Goal: Transaction & Acquisition: Purchase product/service

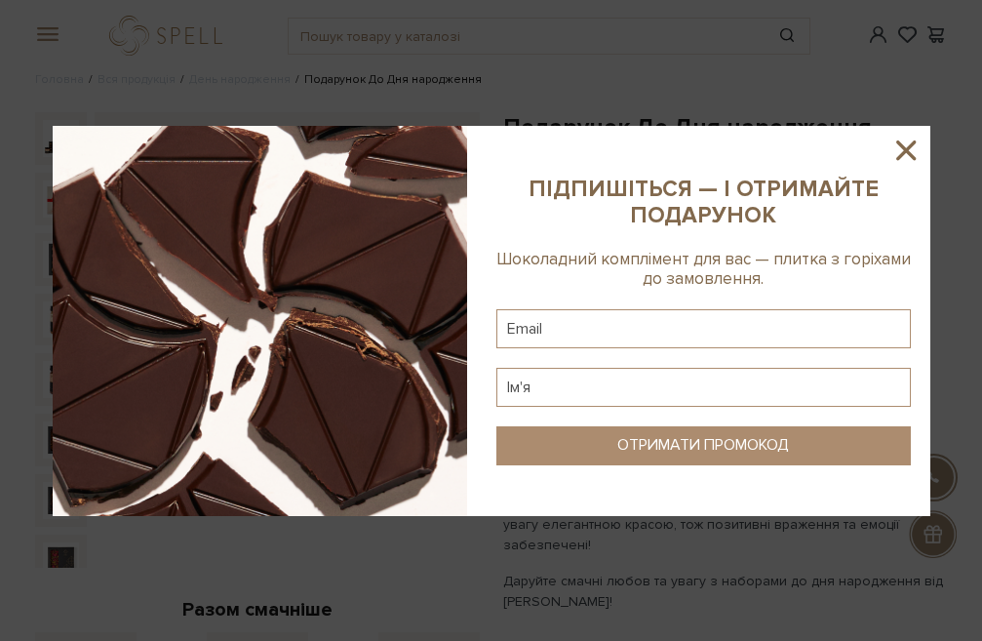
click at [906, 153] on icon at bounding box center [905, 150] width 33 height 33
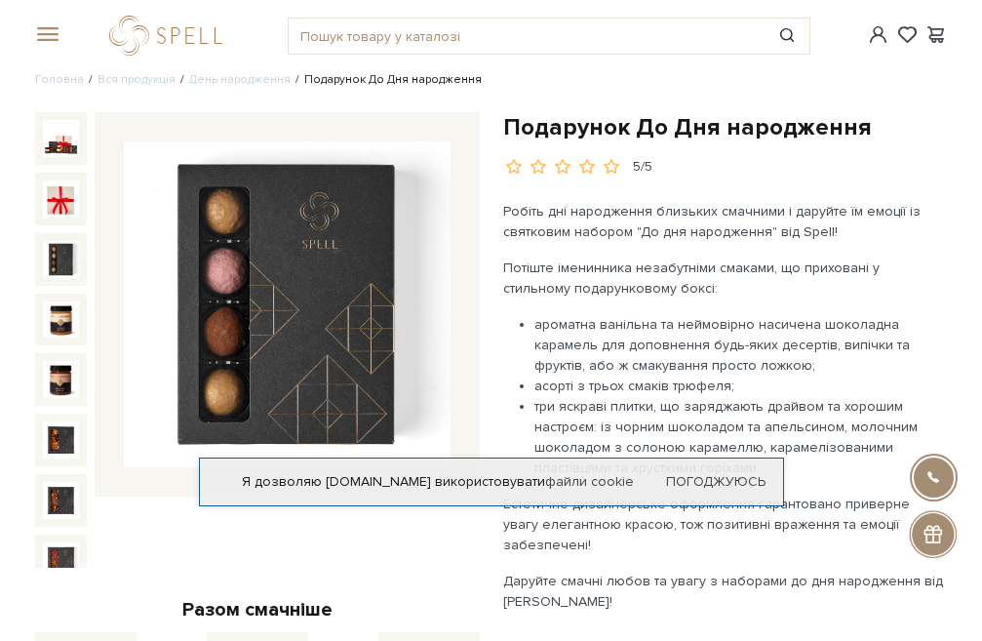
click at [49, 236] on div at bounding box center [61, 259] width 53 height 53
click at [57, 265] on img at bounding box center [61, 259] width 37 height 37
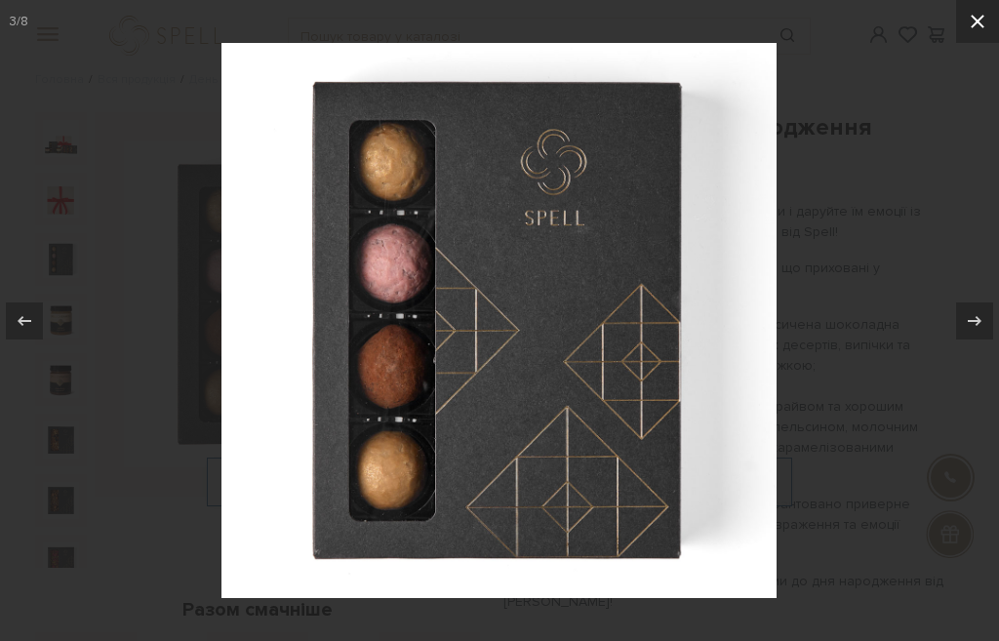
click at [988, 13] on icon at bounding box center [976, 21] width 23 height 23
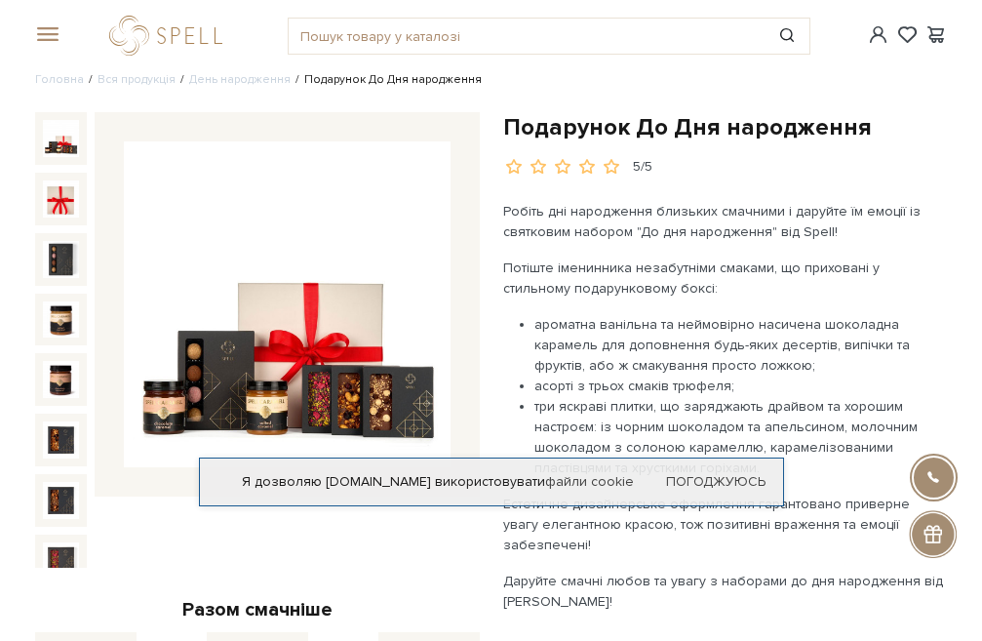
click at [61, 145] on img at bounding box center [61, 138] width 37 height 37
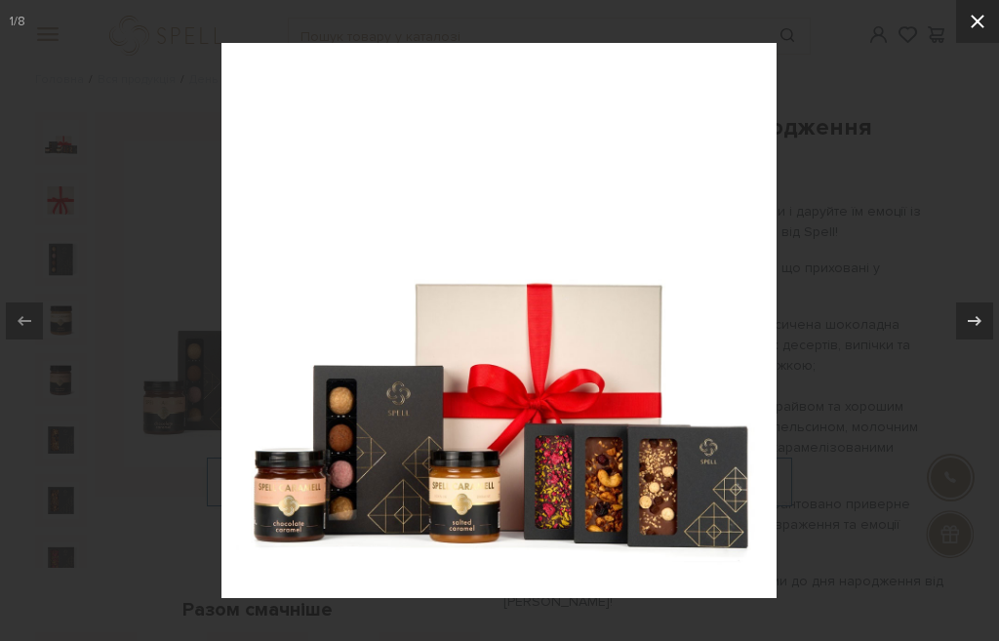
click at [980, 24] on icon at bounding box center [977, 22] width 14 height 14
